Goal: Task Accomplishment & Management: Manage account settings

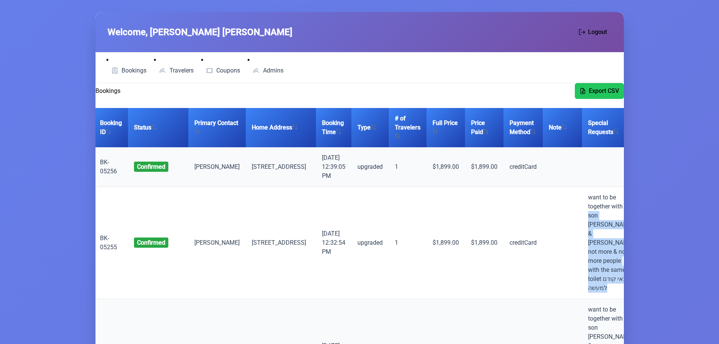
scroll to position [0, 51]
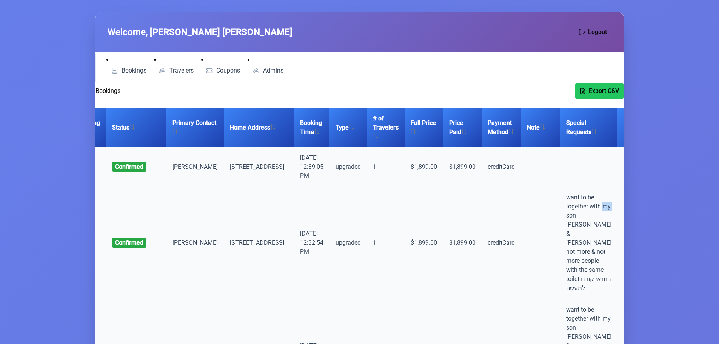
drag, startPoint x: 606, startPoint y: 217, endPoint x: 564, endPoint y: 217, distance: 41.9
click at [564, 217] on td "want to be together with my son [PERSON_NAME] & [PERSON_NAME] not more & not mo…" at bounding box center [588, 243] width 57 height 112
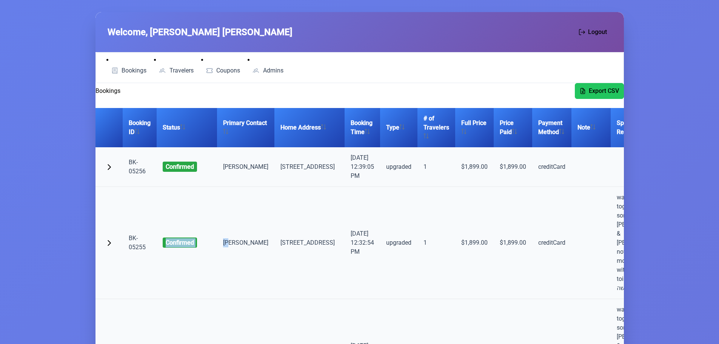
drag, startPoint x: 181, startPoint y: 248, endPoint x: 167, endPoint y: 232, distance: 21.4
click at [167, 232] on tr "BK-05255 confirmed Moshe Weinstock 1125 57th Street, Brooklyn 9/10/2025, 12:32:…" at bounding box center [410, 243] width 630 height 112
click at [178, 230] on td "confirmed" at bounding box center [187, 243] width 60 height 112
click at [107, 165] on span "button" at bounding box center [109, 166] width 6 height 6
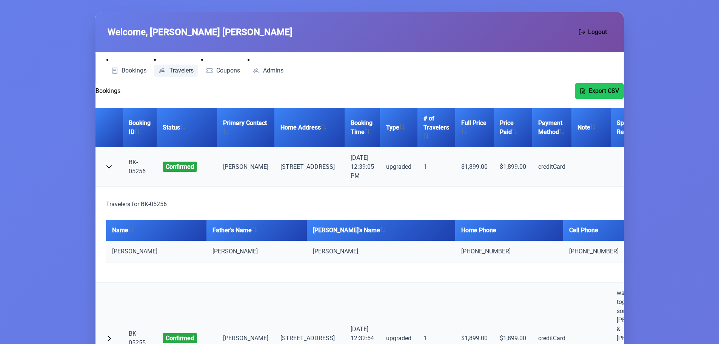
click at [184, 71] on span "Travelers" at bounding box center [181, 71] width 24 height 6
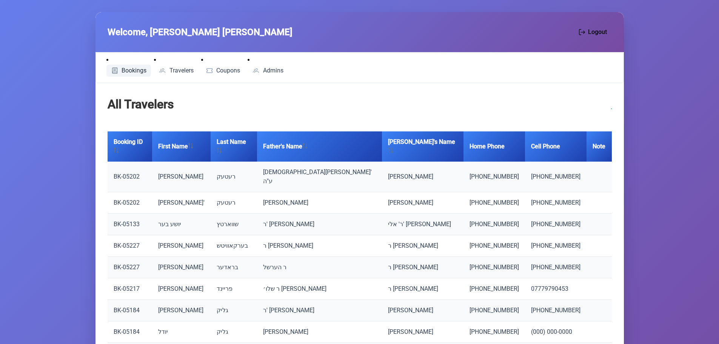
click at [130, 68] on span "Bookings" at bounding box center [133, 71] width 25 height 6
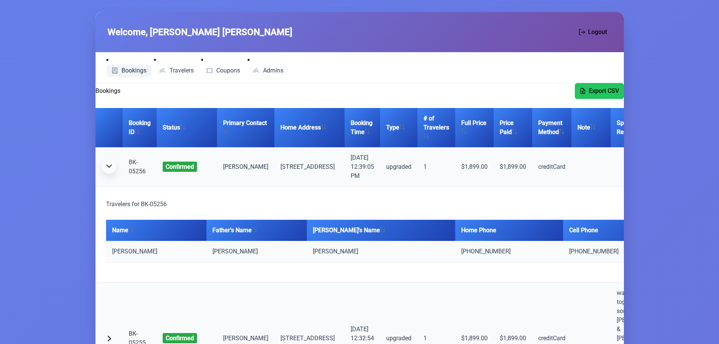
click at [109, 167] on span "button" at bounding box center [109, 166] width 6 height 6
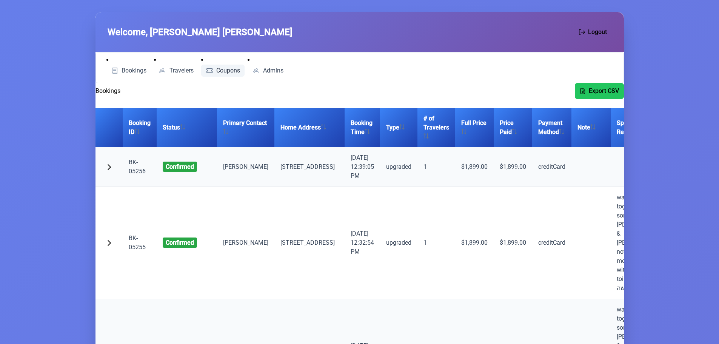
click at [230, 69] on span "Coupons" at bounding box center [228, 71] width 24 height 6
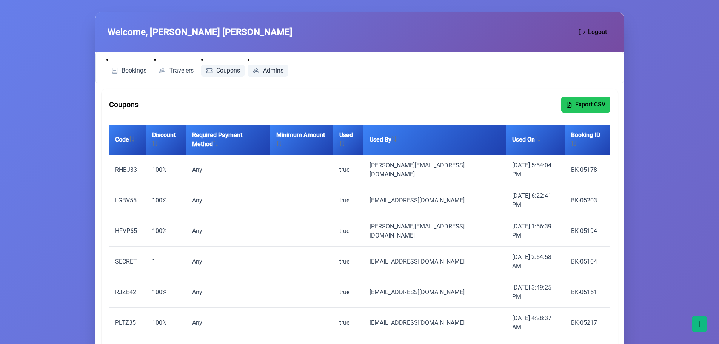
click at [270, 70] on span "Admins" at bounding box center [273, 71] width 20 height 6
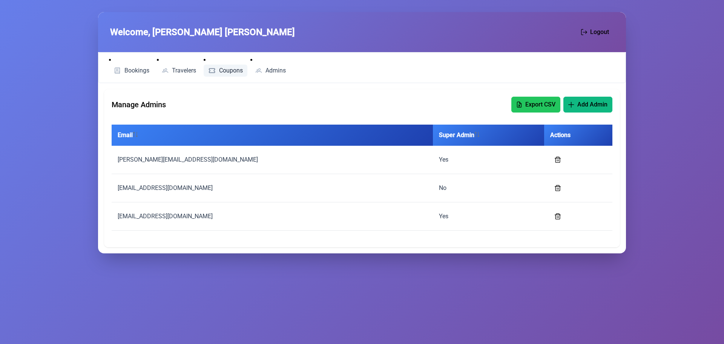
click at [233, 71] on span "Coupons" at bounding box center [231, 71] width 24 height 6
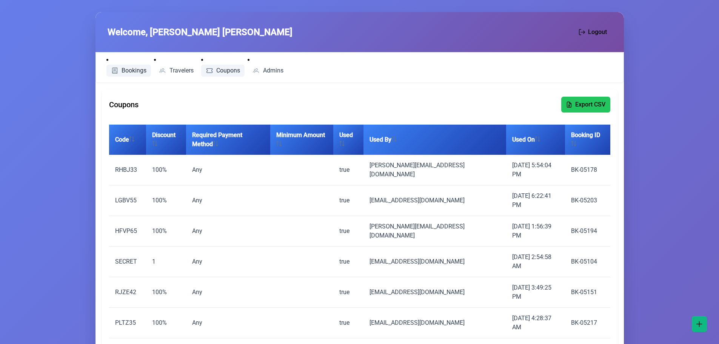
click at [134, 69] on span "Bookings" at bounding box center [133, 71] width 25 height 6
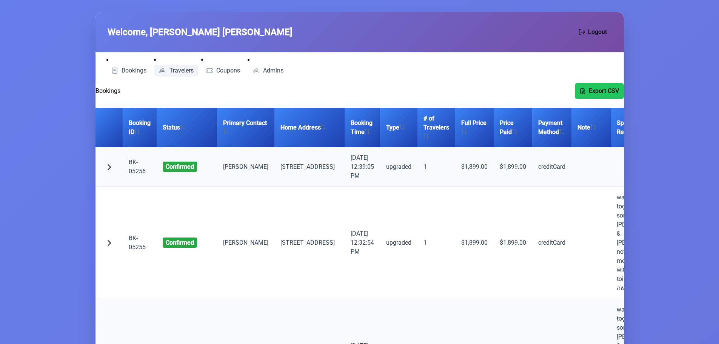
click at [175, 69] on span "Travelers" at bounding box center [181, 71] width 24 height 6
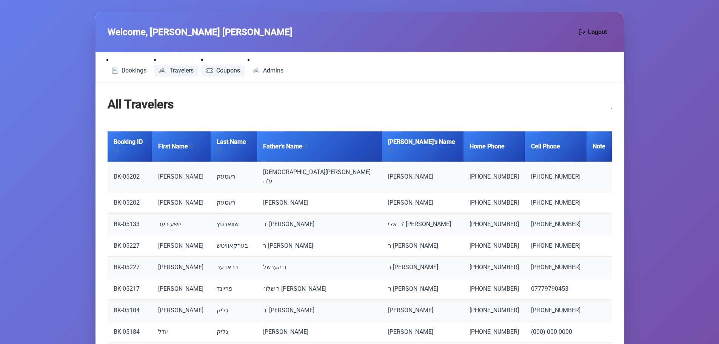
click at [229, 69] on span "Coupons" at bounding box center [228, 71] width 24 height 6
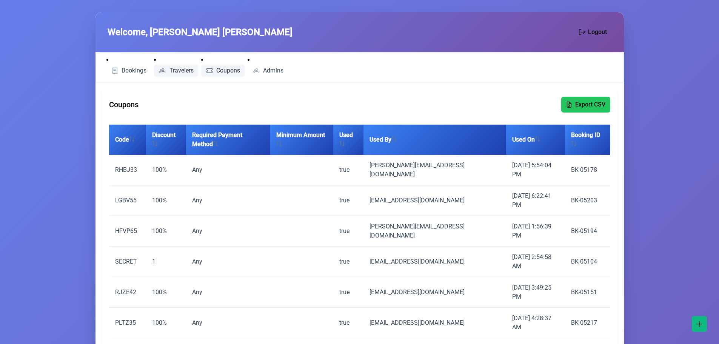
click at [178, 72] on span "Travelers" at bounding box center [181, 71] width 24 height 6
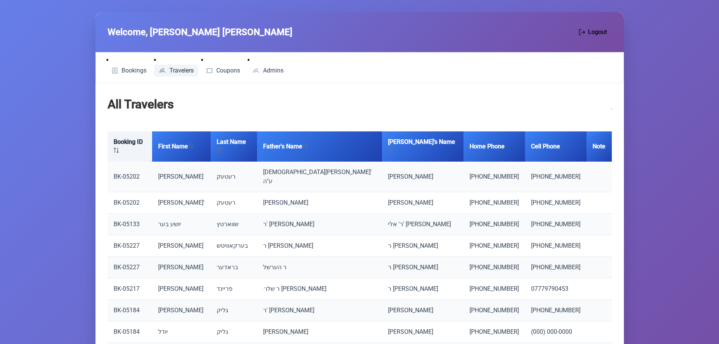
click at [132, 145] on th "Booking ID" at bounding box center [130, 146] width 45 height 30
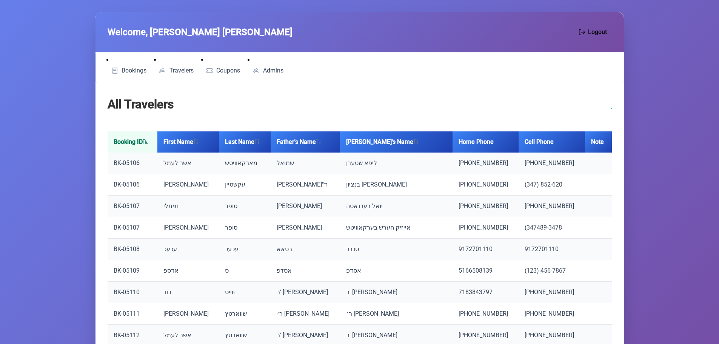
click at [140, 140] on th "Booking ID" at bounding box center [133, 141] width 50 height 21
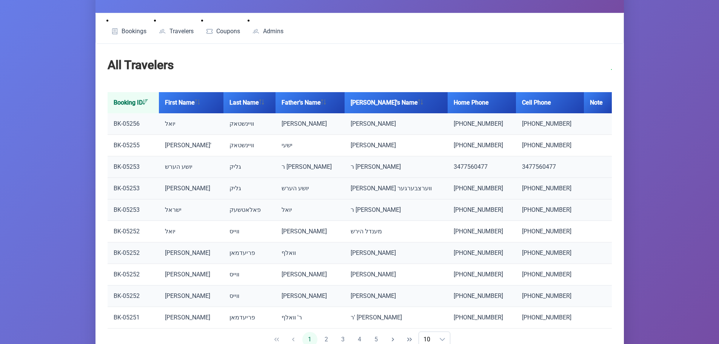
scroll to position [79, 0]
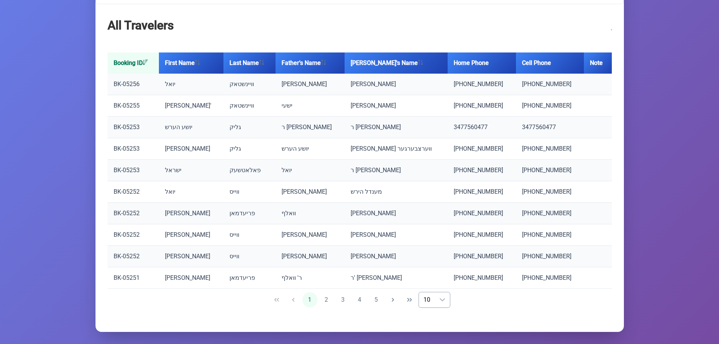
click at [435, 303] on div "dropdown trigger" at bounding box center [442, 299] width 15 height 15
click at [444, 278] on span "50" at bounding box center [442, 277] width 7 height 7
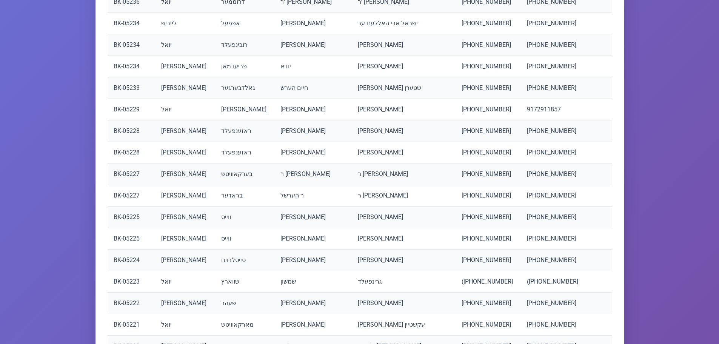
scroll to position [909, 0]
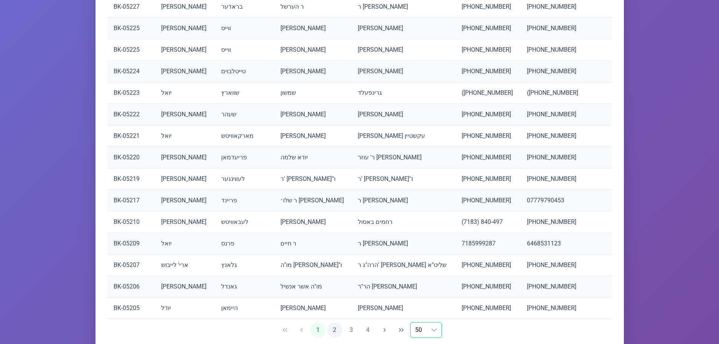
click at [337, 333] on button "2" at bounding box center [334, 329] width 15 height 15
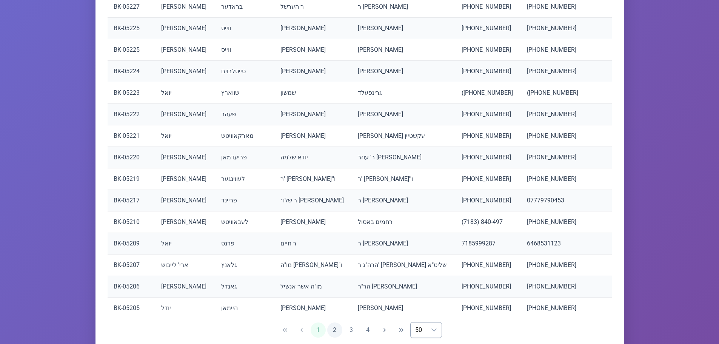
click at [336, 332] on button "2" at bounding box center [334, 329] width 15 height 15
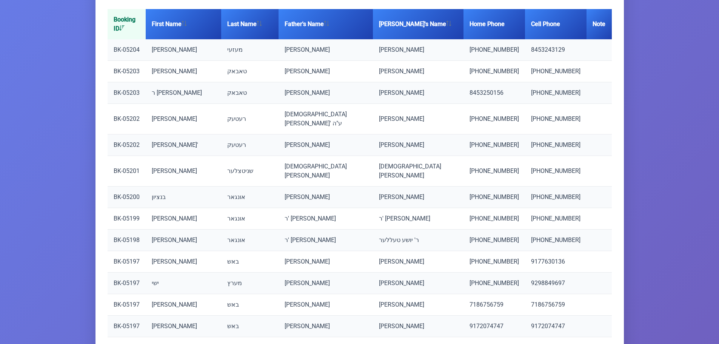
scroll to position [0, 0]
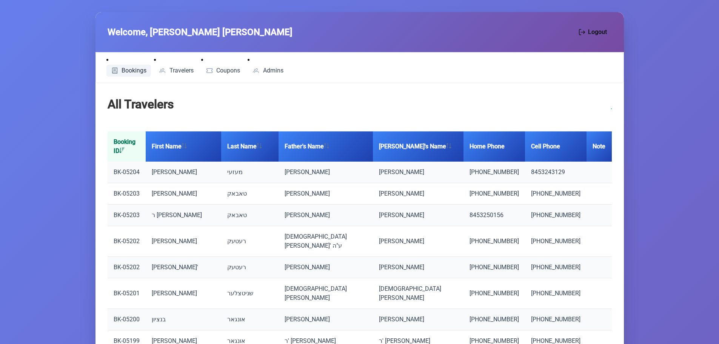
click at [135, 69] on span "Bookings" at bounding box center [133, 71] width 25 height 6
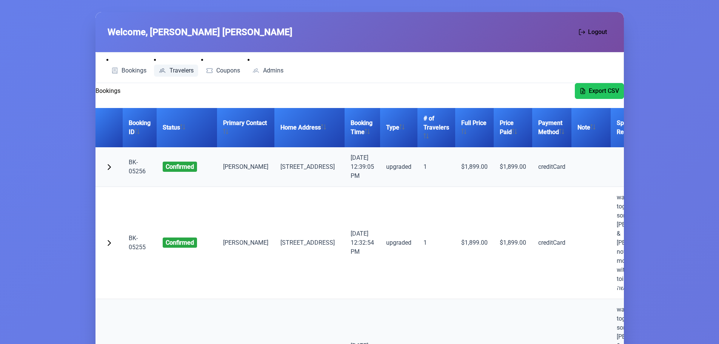
click at [179, 69] on span "Travelers" at bounding box center [181, 71] width 24 height 6
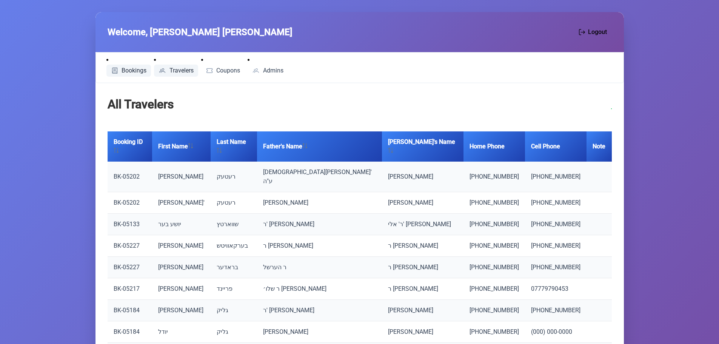
click at [134, 70] on span "Bookings" at bounding box center [133, 71] width 25 height 6
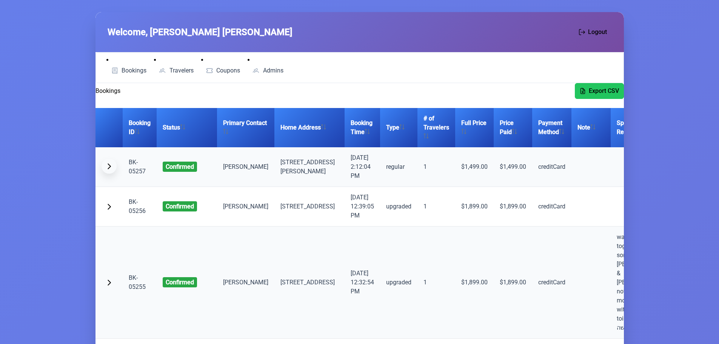
click at [109, 164] on span "button" at bounding box center [109, 166] width 6 height 6
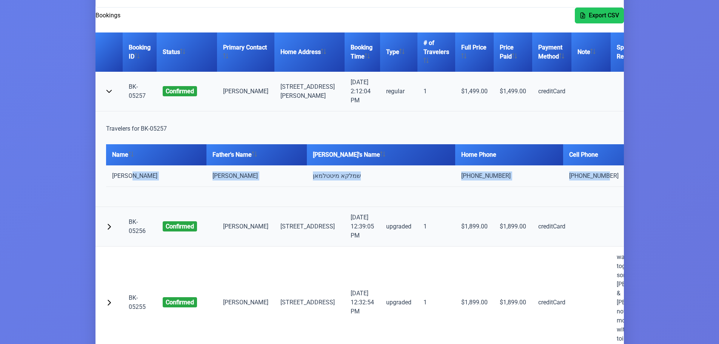
drag, startPoint x: 559, startPoint y: 177, endPoint x: 146, endPoint y: 172, distance: 413.5
click at [146, 172] on tr "יוסף שמואל פראנצאז מאיר צבי שמלקא מיטטלמאן (347) 907-1035 (347) 907-1035" at bounding box center [410, 176] width 609 height 22
click at [146, 174] on td "יוסף שמואל פראנצאז" at bounding box center [156, 176] width 100 height 22
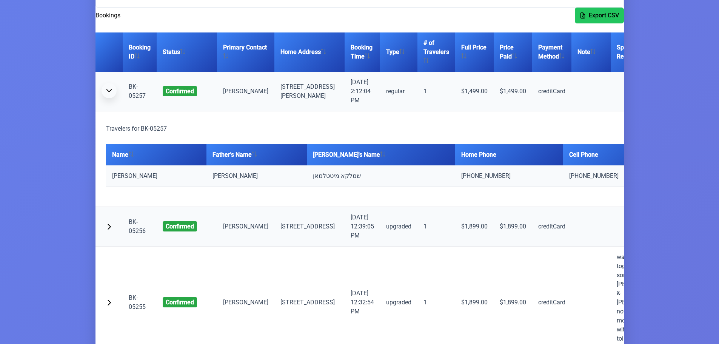
click at [107, 91] on span "button" at bounding box center [109, 91] width 6 height 6
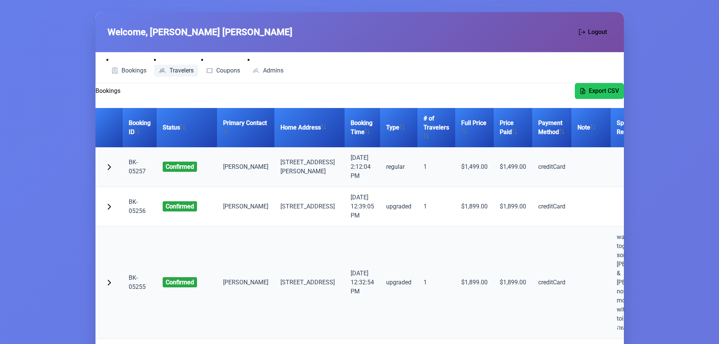
drag, startPoint x: 188, startPoint y: 70, endPoint x: 182, endPoint y: 70, distance: 6.0
click at [188, 70] on span "Travelers" at bounding box center [181, 71] width 24 height 6
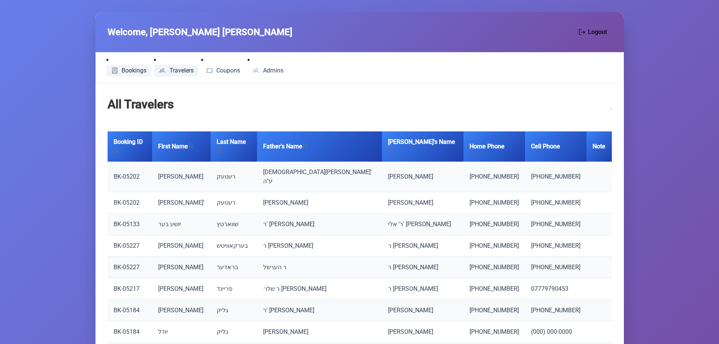
click at [129, 68] on span "Bookings" at bounding box center [133, 71] width 25 height 6
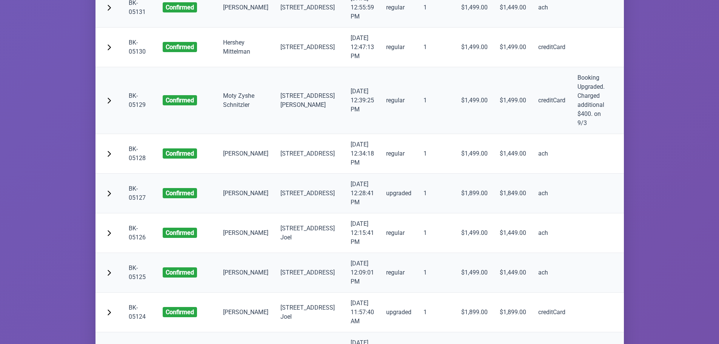
scroll to position [4678, 0]
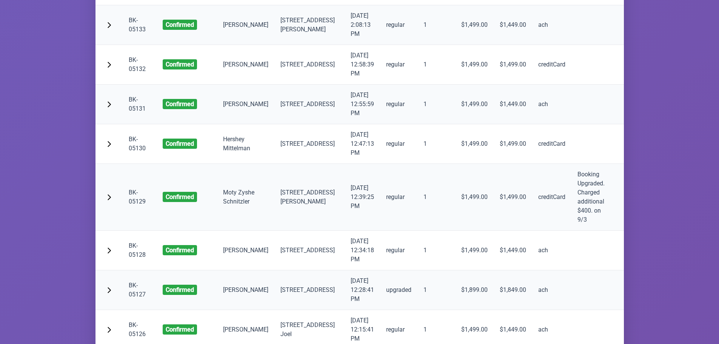
scroll to position [4603, 0]
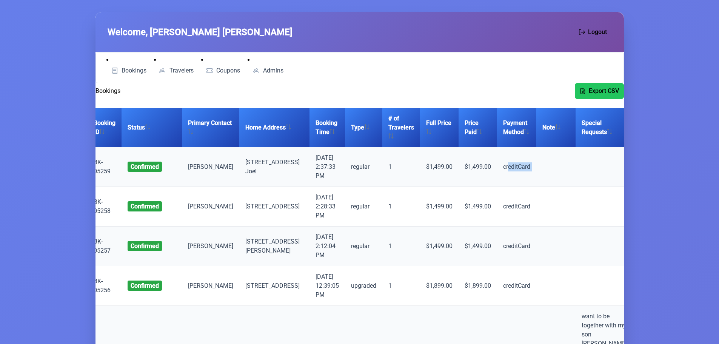
scroll to position [0, 51]
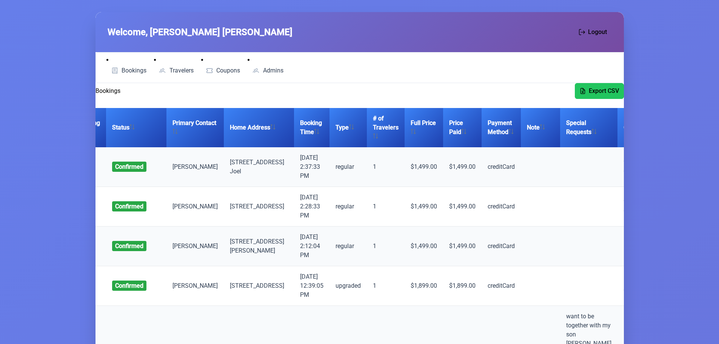
drag, startPoint x: 519, startPoint y: 164, endPoint x: 468, endPoint y: 167, distance: 51.4
click at [481, 167] on td "creditCard" at bounding box center [500, 167] width 39 height 40
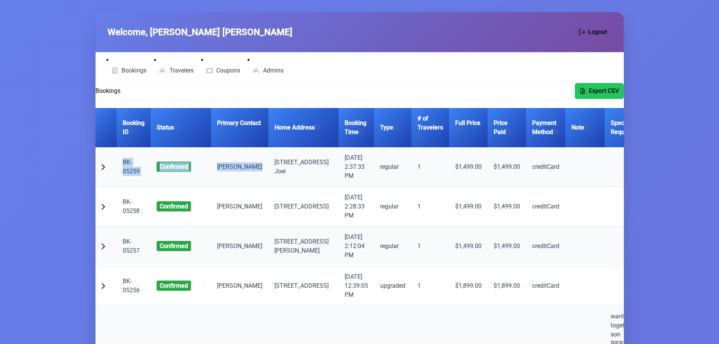
scroll to position [0, 0]
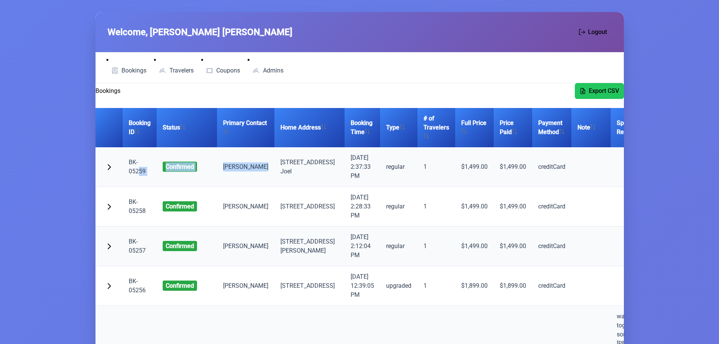
drag, startPoint x: 182, startPoint y: 168, endPoint x: 139, endPoint y: 171, distance: 43.2
click at [139, 171] on tr "BK-05259 confirmed benjamin franczoz 5 Minkach Way, Kiryas Joel 9/10/2025, 2:37…" at bounding box center [410, 167] width 630 height 40
click at [139, 171] on link "BK-05259" at bounding box center [137, 166] width 17 height 16
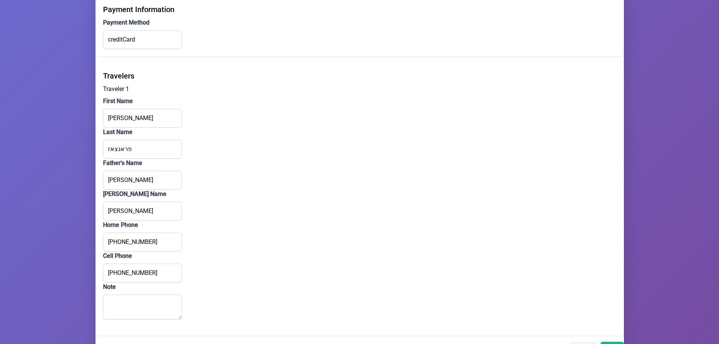
scroll to position [767, 0]
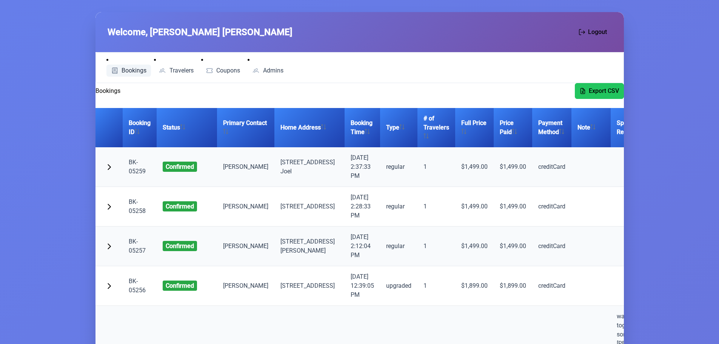
click at [135, 71] on span "Bookings" at bounding box center [133, 71] width 25 height 6
